Goal: Use online tool/utility: Use online tool/utility

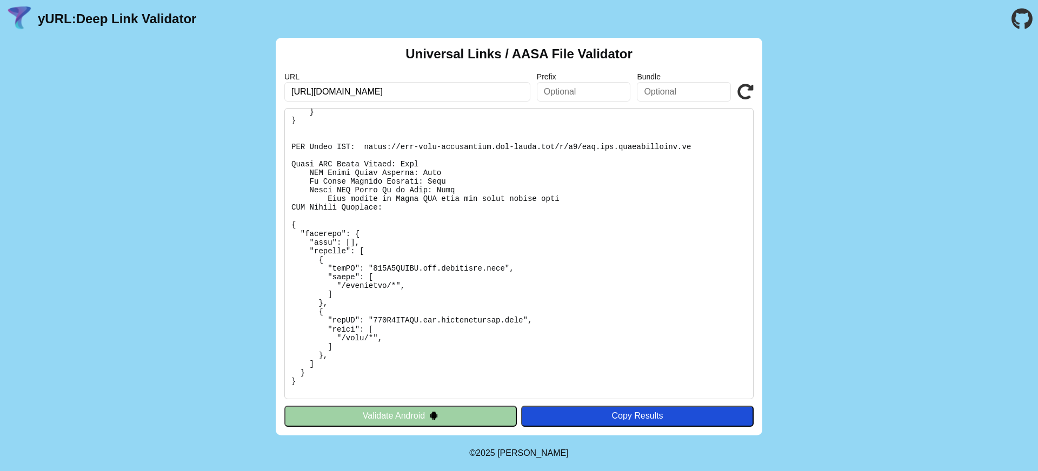
scroll to position [54, 0]
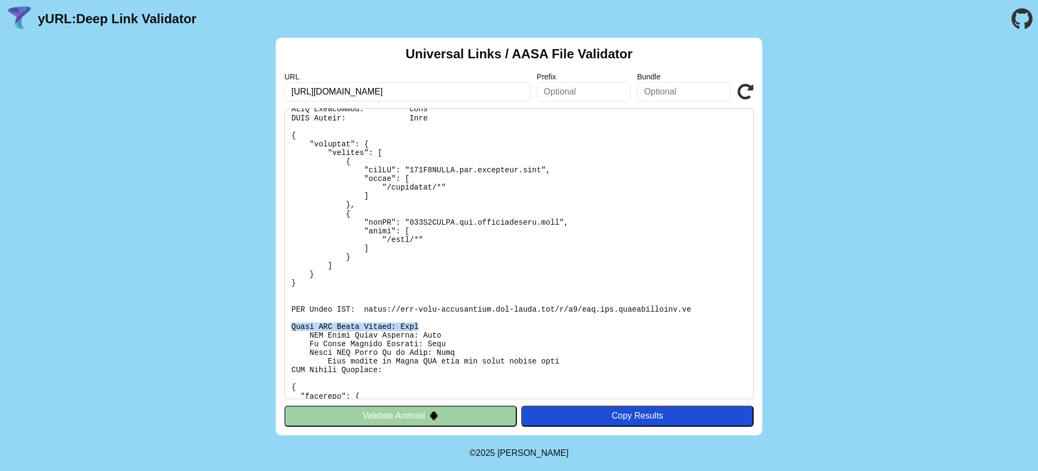
drag, startPoint x: 420, startPoint y: 327, endPoint x: 276, endPoint y: 327, distance: 143.8
click at [276, 327] on div "Universal Links / AASA File Validator URL [URL][DOMAIN_NAME] Prefix Bundle Vali…" at bounding box center [519, 237] width 487 height 398
copy pre "Apple CDN Cache Checks: Fail"
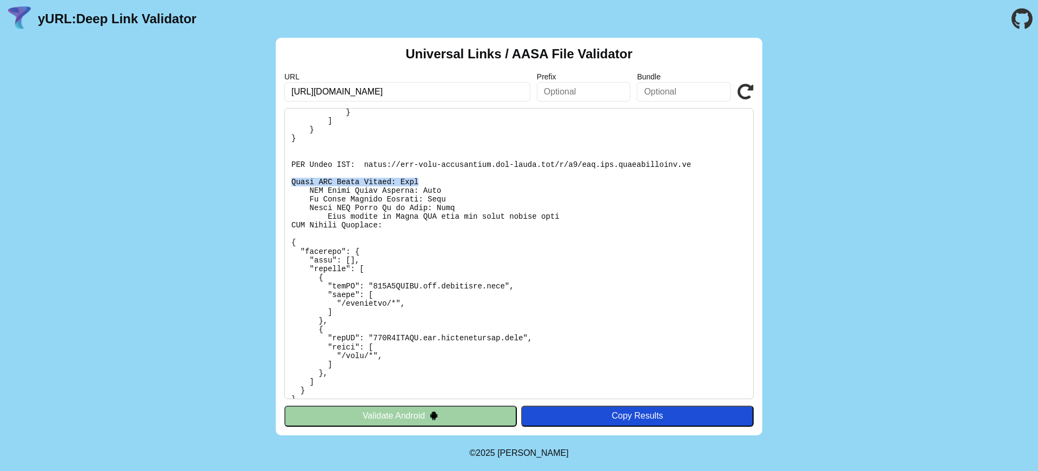
scroll to position [150, 0]
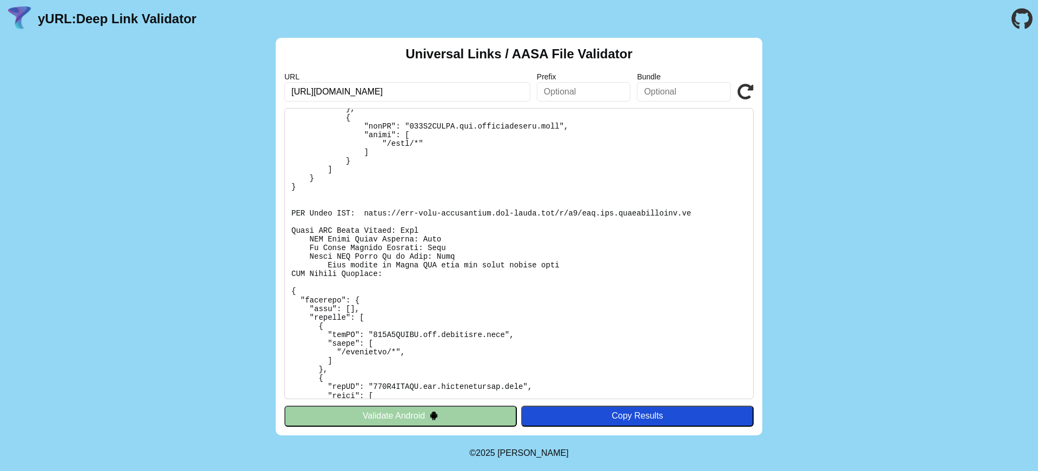
click at [462, 293] on pre at bounding box center [518, 253] width 469 height 291
drag, startPoint x: 309, startPoint y: 256, endPoint x: 458, endPoint y: 256, distance: 148.7
click at [458, 256] on pre at bounding box center [518, 253] width 469 height 291
copy pre "Apple CDN Cache Up to Date: Fail"
click at [877, 66] on div "Universal Links / AASA File Validator URL [URL][DOMAIN_NAME] Prefix Bundle Vali…" at bounding box center [519, 237] width 1038 height 398
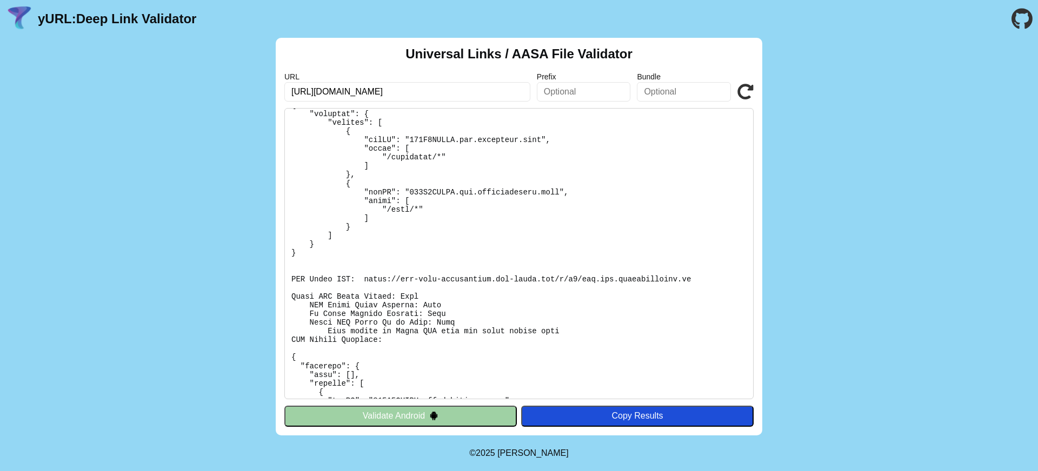
scroll to position [93, 0]
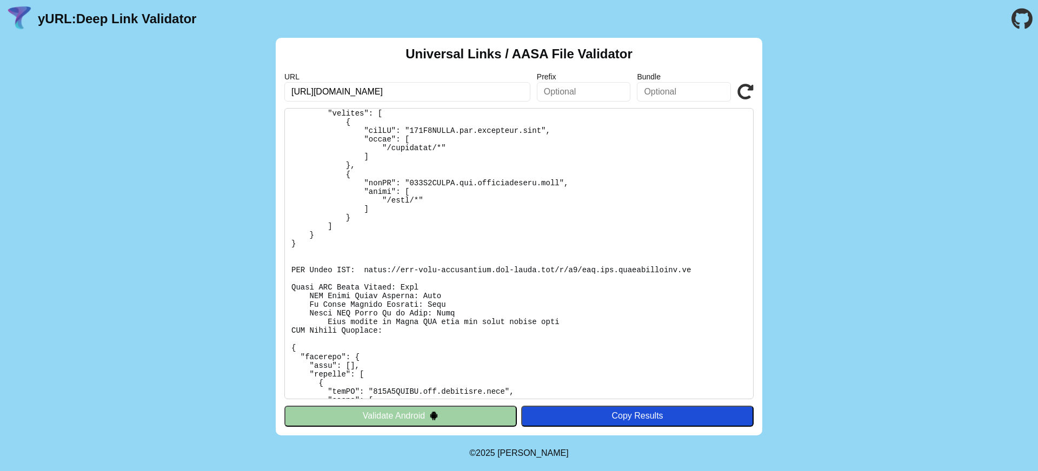
click at [745, 85] on icon at bounding box center [746, 92] width 16 height 16
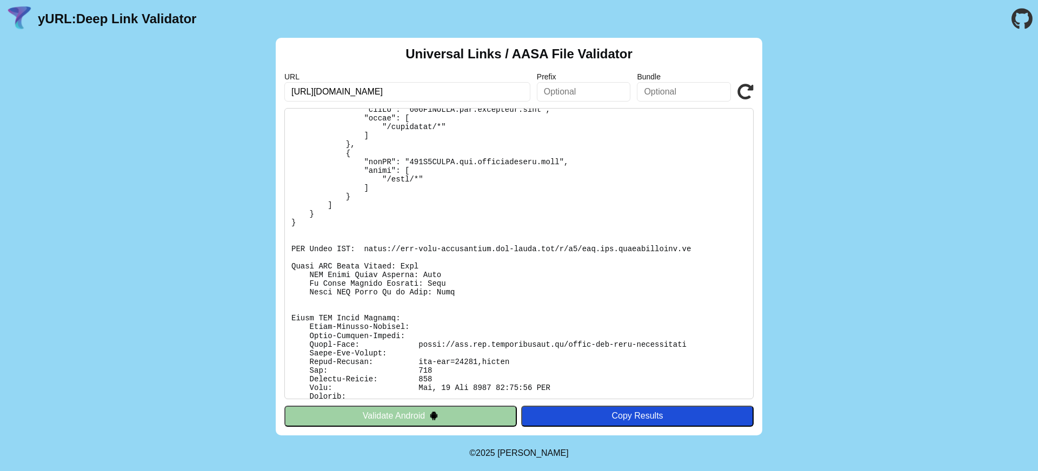
scroll to position [157, 0]
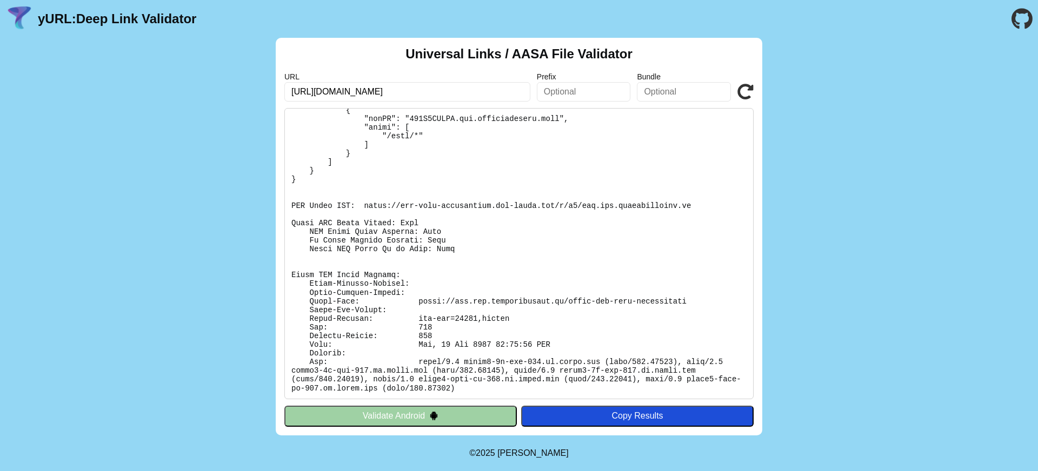
click at [905, 188] on div "Universal Links / AASA File Validator URL [URL][DOMAIN_NAME] Prefix Bundle Vali…" at bounding box center [519, 237] width 1038 height 398
